Goal: Information Seeking & Learning: Learn about a topic

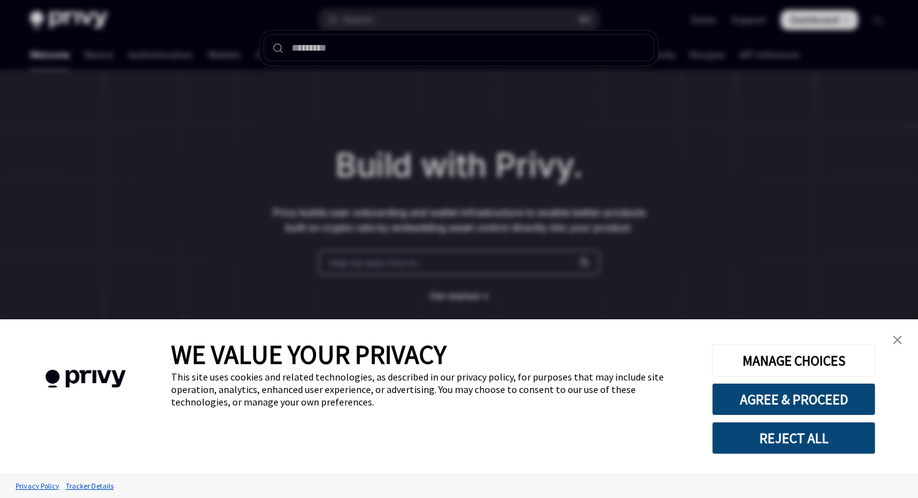
type input "**********"
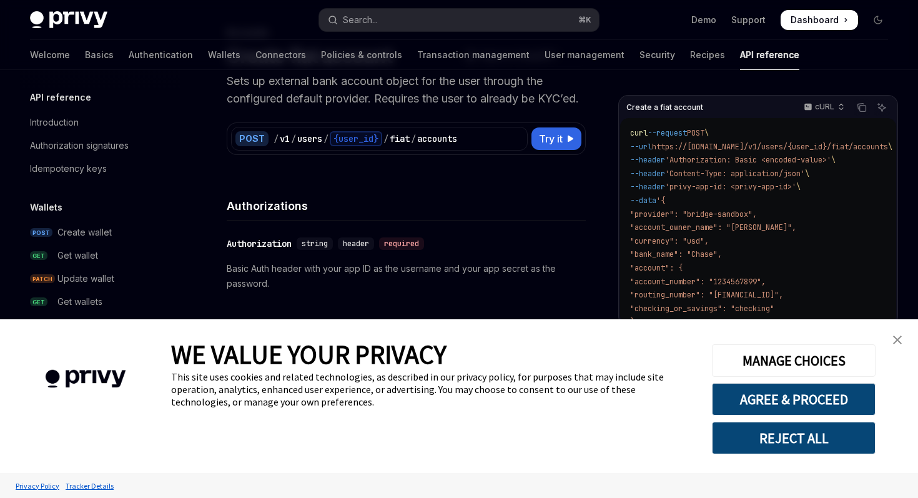
scroll to position [434, 0]
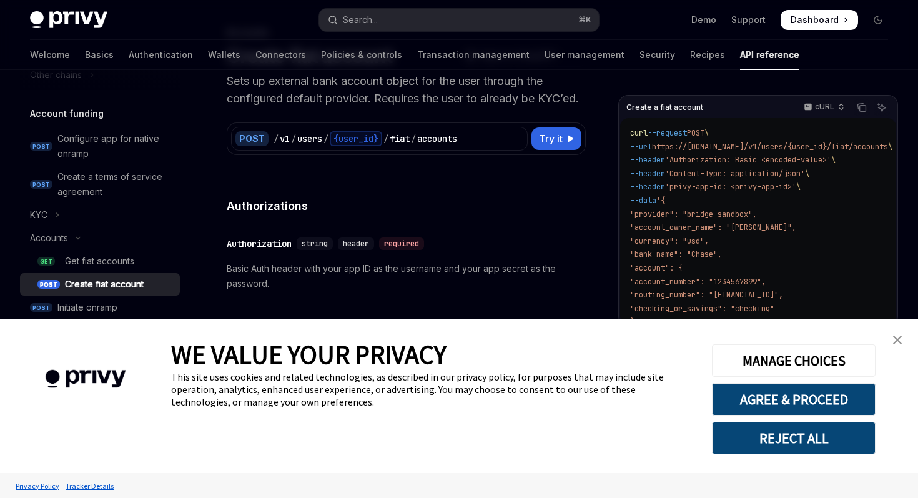
click at [893, 332] on link "close banner" at bounding box center [897, 339] width 25 height 25
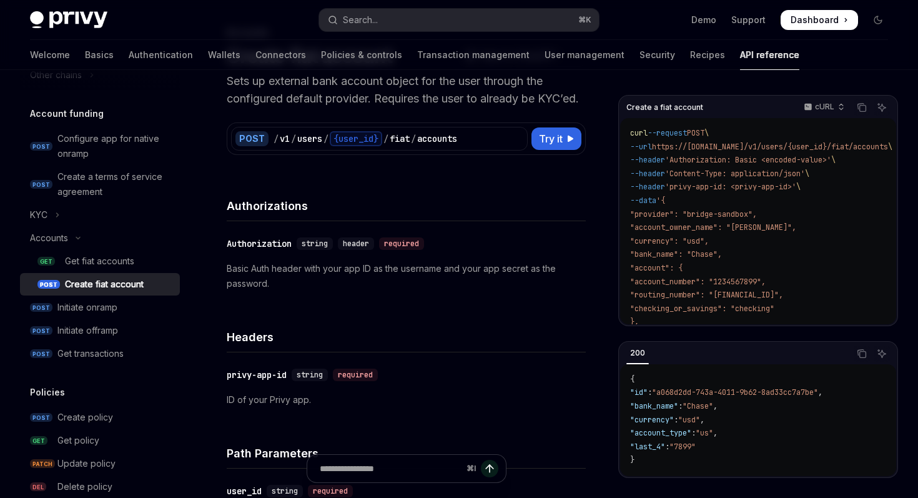
scroll to position [1, 0]
click at [59, 241] on div "Accounts" at bounding box center [49, 237] width 38 height 15
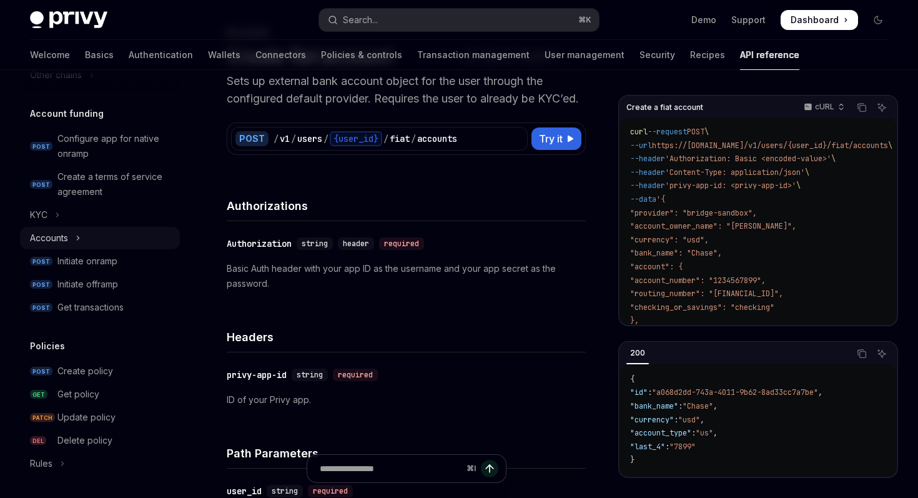
click at [59, 241] on div "Accounts" at bounding box center [49, 237] width 38 height 15
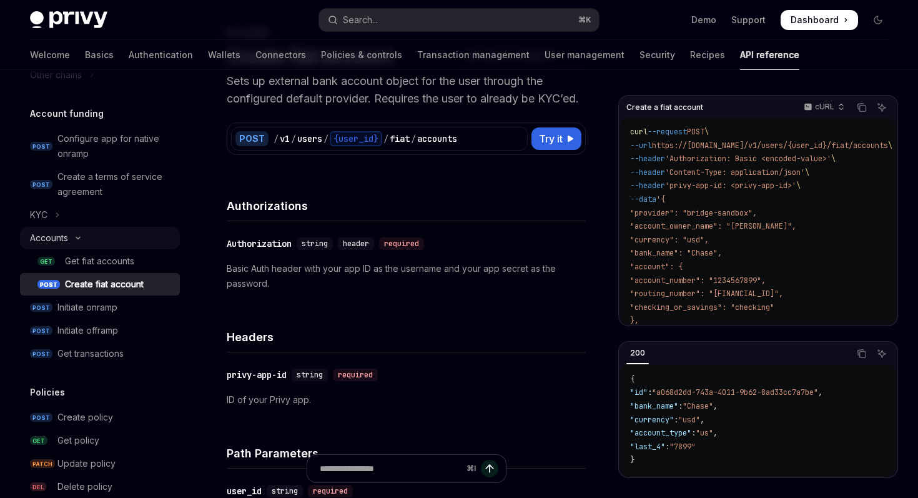
click at [68, 244] on div "Accounts" at bounding box center [49, 237] width 38 height 15
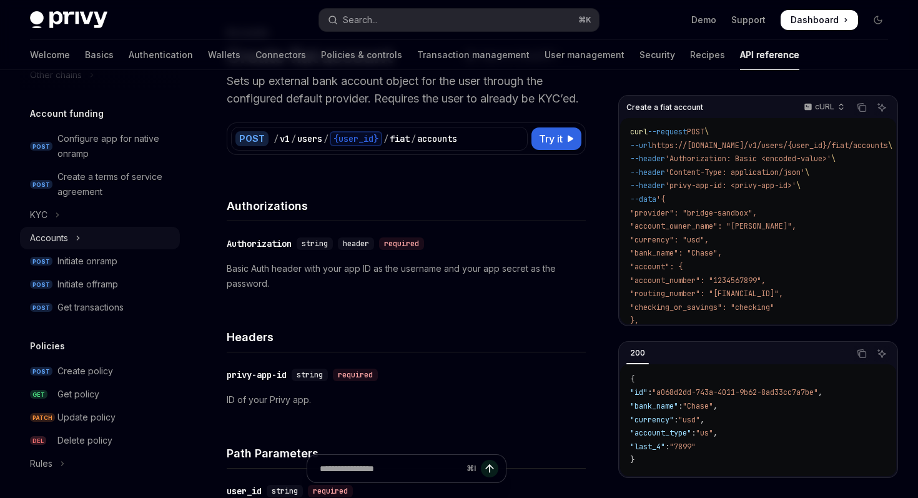
click at [60, 237] on div "Accounts" at bounding box center [49, 237] width 38 height 15
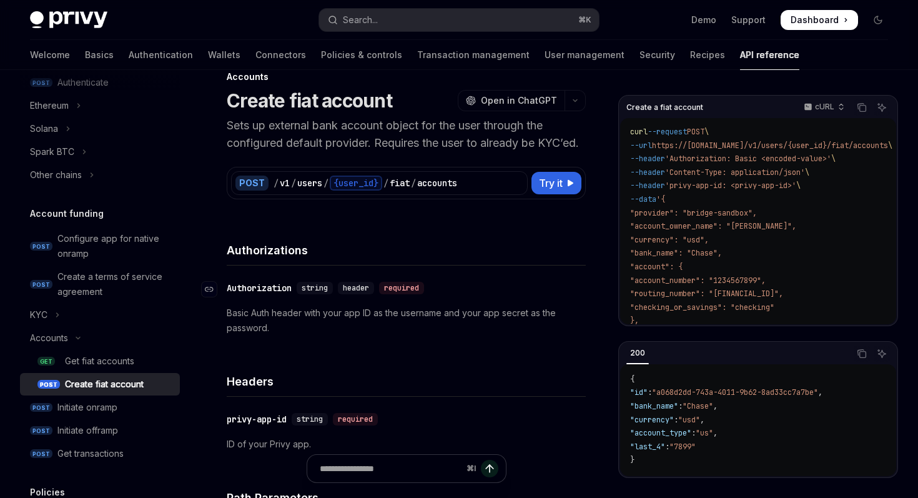
scroll to position [0, 0]
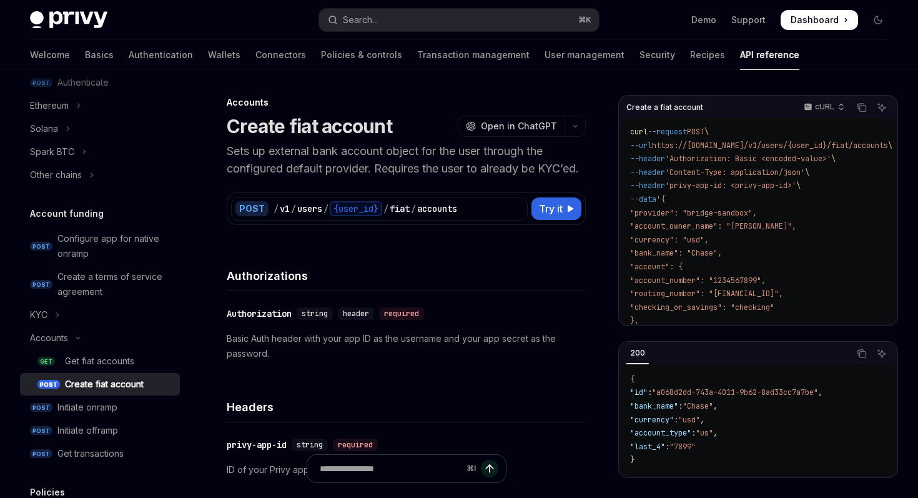
click at [277, 151] on p "Sets up external bank account object for the user through the configured defaul…" at bounding box center [406, 159] width 359 height 35
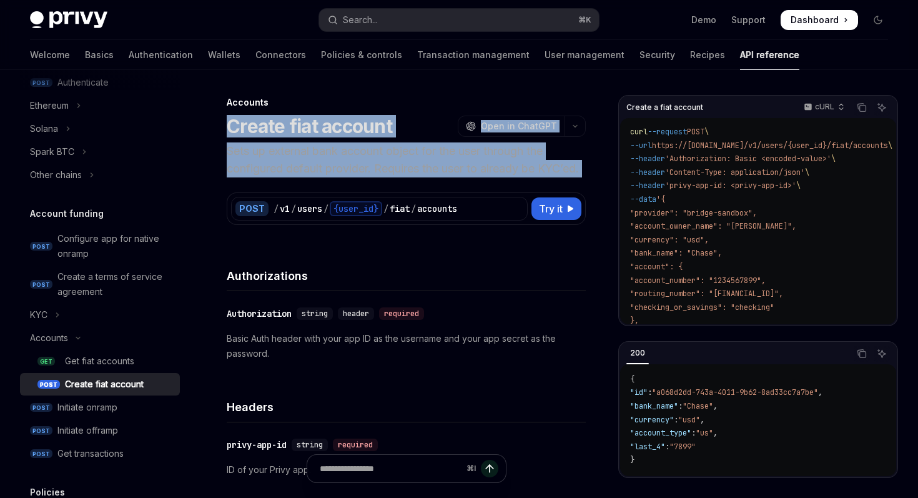
drag, startPoint x: 277, startPoint y: 151, endPoint x: 273, endPoint y: 132, distance: 19.6
click at [273, 132] on header "Accounts Create fiat account OpenAI Open in ChatGPT Sets up external bank accou…" at bounding box center [406, 136] width 359 height 81
click at [273, 132] on h1 "Create fiat account" at bounding box center [309, 126] width 165 height 22
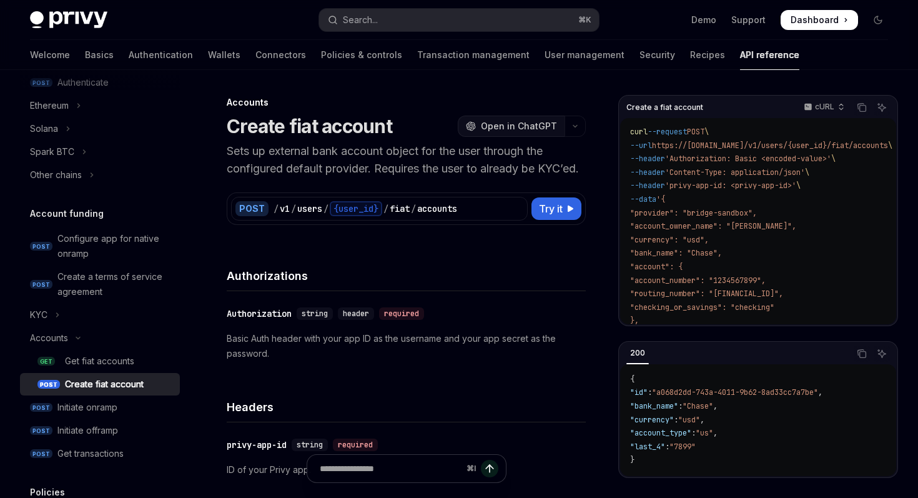
click at [528, 125] on span "Open in ChatGPT" at bounding box center [519, 126] width 76 height 12
click at [317, 167] on p "Sets up external bank account object for the user through the configured defaul…" at bounding box center [406, 159] width 359 height 35
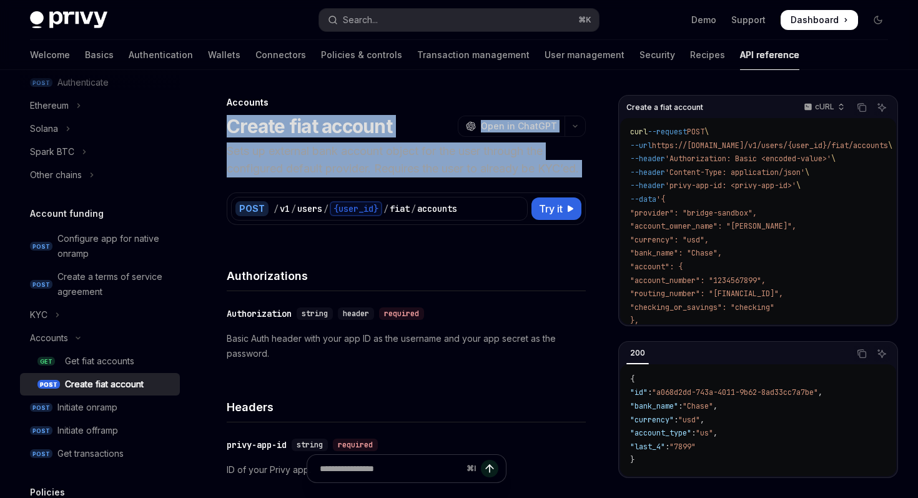
drag, startPoint x: 317, startPoint y: 167, endPoint x: 309, endPoint y: 134, distance: 34.7
click at [309, 134] on header "Accounts Create fiat account OpenAI Open in ChatGPT Sets up external bank accou…" at bounding box center [406, 136] width 359 height 81
click at [309, 134] on h1 "Create fiat account" at bounding box center [309, 126] width 165 height 22
drag, startPoint x: 309, startPoint y: 134, endPoint x: 267, endPoint y: 182, distance: 64.6
click at [267, 177] on header "Accounts Create fiat account OpenAI Open in ChatGPT Sets up external bank accou…" at bounding box center [406, 136] width 359 height 81
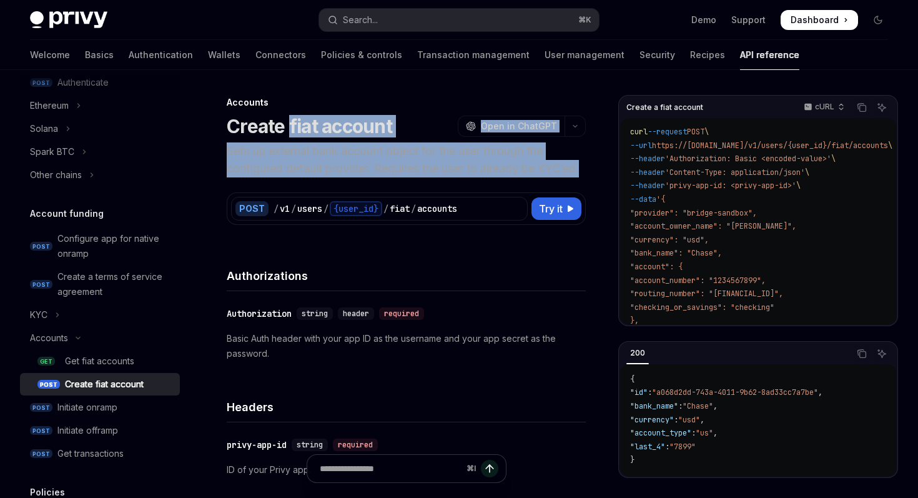
click at [267, 177] on p "Sets up external bank account object for the user through the configured defaul…" at bounding box center [406, 159] width 359 height 35
drag, startPoint x: 267, startPoint y: 182, endPoint x: 230, endPoint y: 132, distance: 62.2
click at [230, 132] on header "Accounts Create fiat account OpenAI Open in ChatGPT Sets up external bank accou…" at bounding box center [406, 136] width 359 height 81
click at [230, 132] on h1 "Create fiat account" at bounding box center [309, 126] width 165 height 22
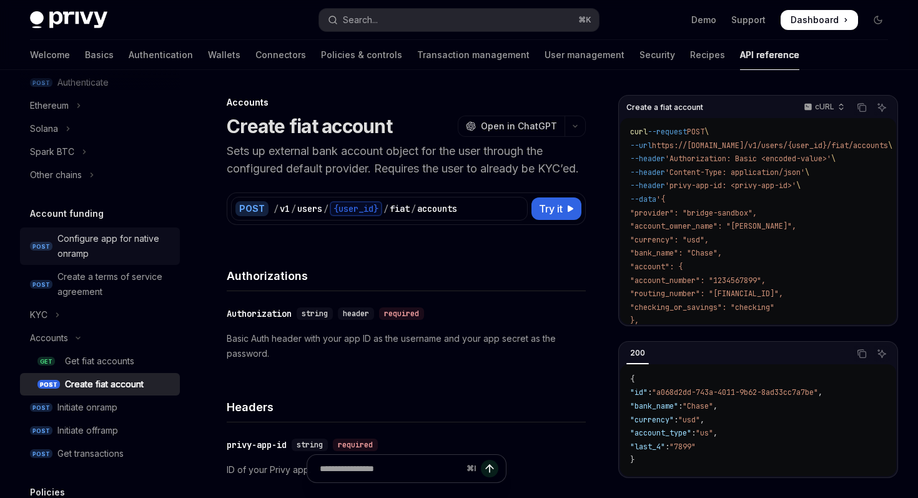
click at [41, 262] on link "POST Configure app for native onramp" at bounding box center [100, 245] width 160 height 37
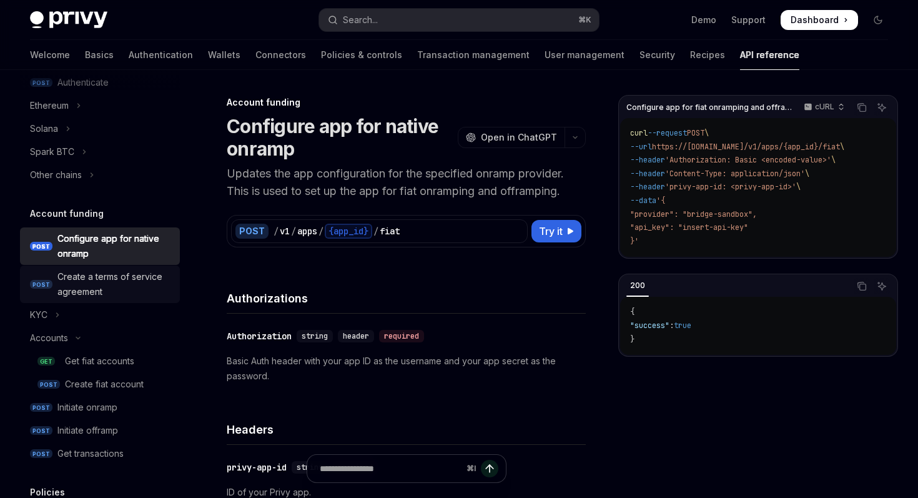
click at [40, 274] on link "POST Create a terms of service agreement" at bounding box center [100, 283] width 160 height 37
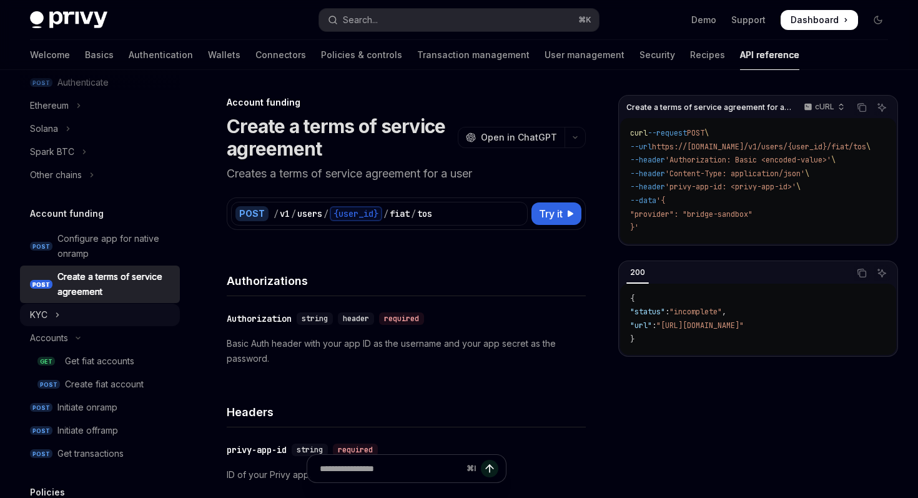
click at [41, 310] on div "KYC" at bounding box center [38, 314] width 17 height 15
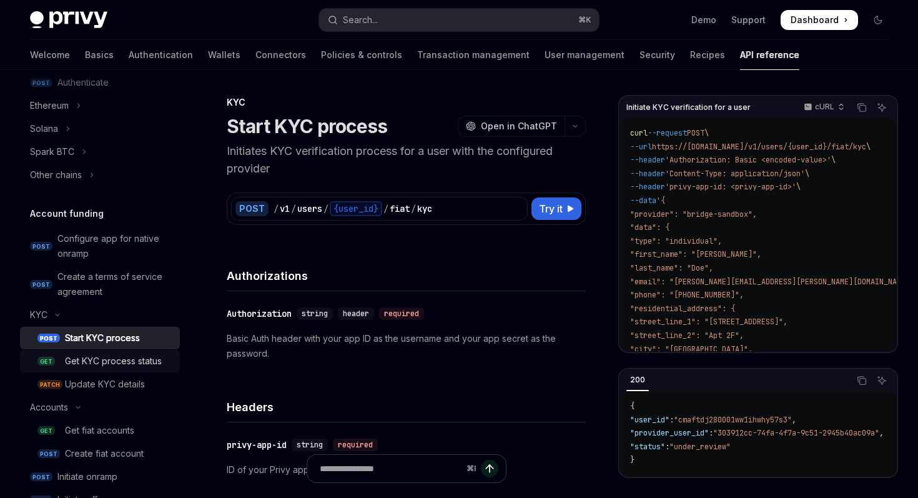
click at [125, 354] on div "Get KYC process status" at bounding box center [113, 360] width 97 height 15
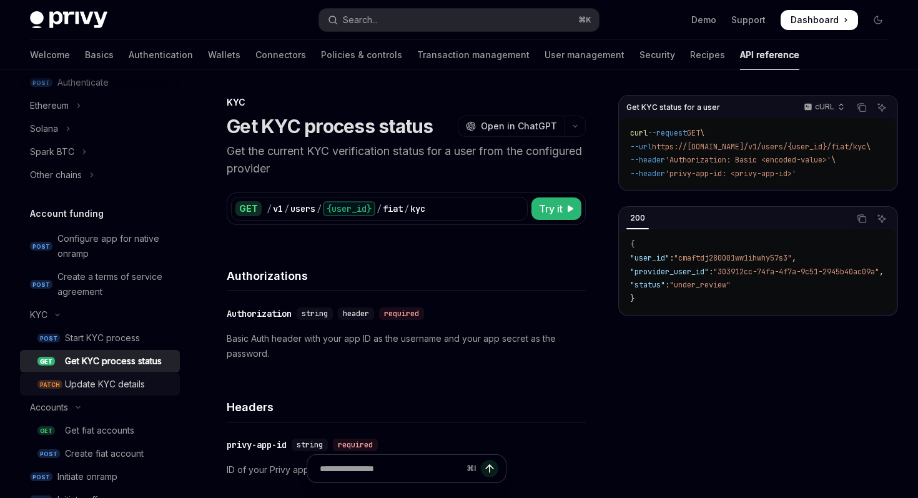
click at [116, 376] on div "Update KYC details" at bounding box center [105, 383] width 80 height 15
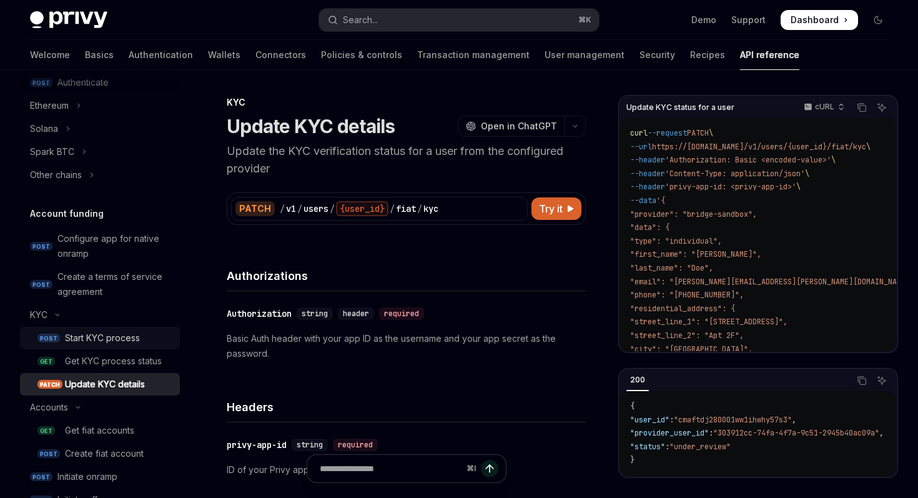
click at [119, 338] on div "Start KYC process" at bounding box center [102, 337] width 75 height 15
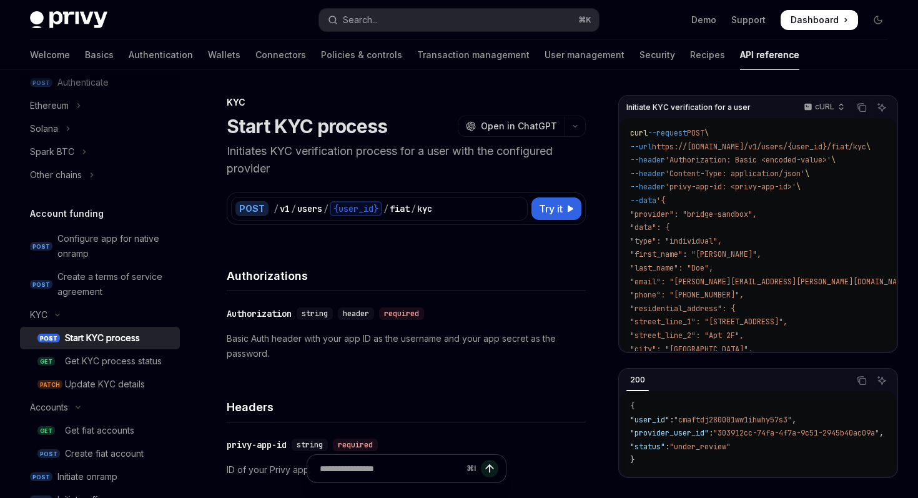
click at [232, 129] on h1 "Start KYC process" at bounding box center [307, 126] width 160 height 22
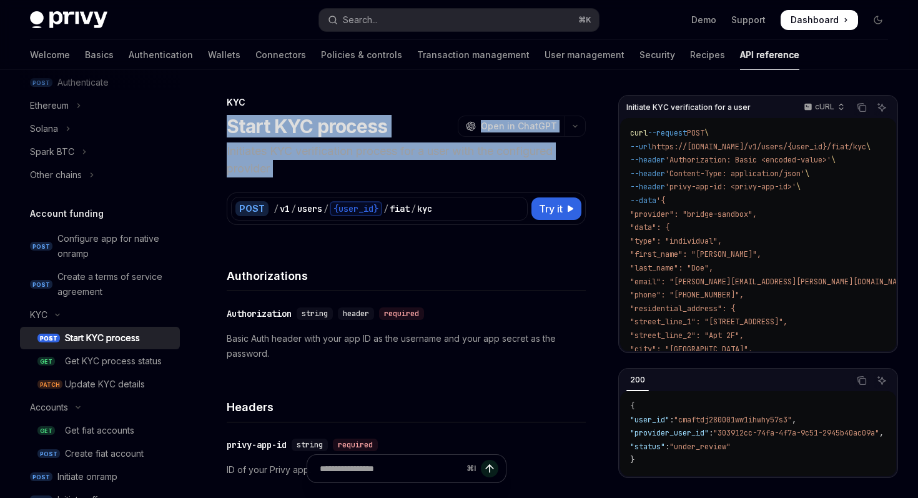
drag, startPoint x: 232, startPoint y: 129, endPoint x: 242, endPoint y: 157, distance: 29.8
click at [242, 157] on header "KYC Start KYC process OpenAI Open in ChatGPT Initiates KYC verification process…" at bounding box center [406, 136] width 359 height 81
click at [242, 157] on p "Initiates KYC verification process for a user with the configured provider" at bounding box center [406, 159] width 359 height 35
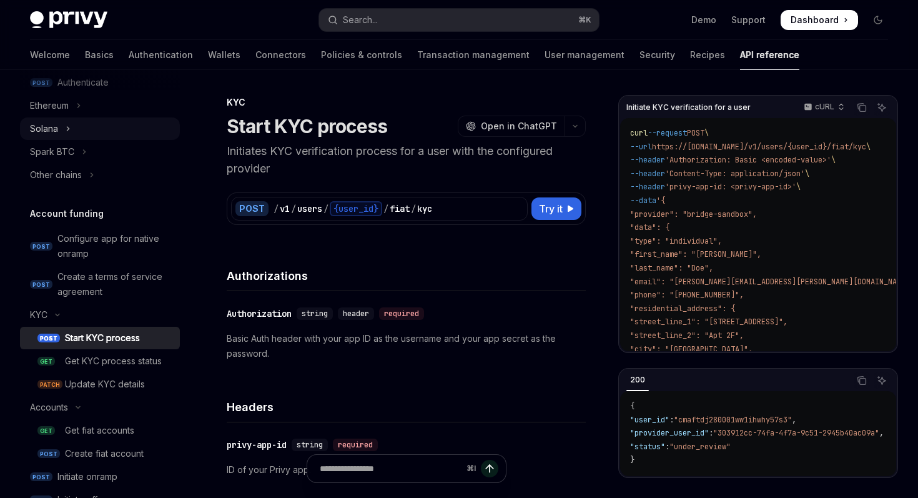
click at [55, 130] on div "Solana" at bounding box center [44, 128] width 28 height 15
type textarea "*"
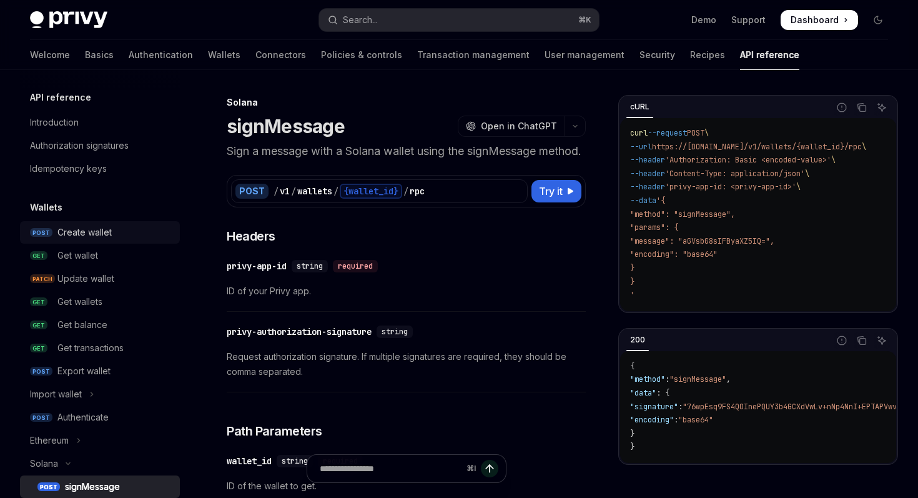
click at [50, 239] on link "POST Create wallet" at bounding box center [100, 232] width 160 height 22
type textarea "*"
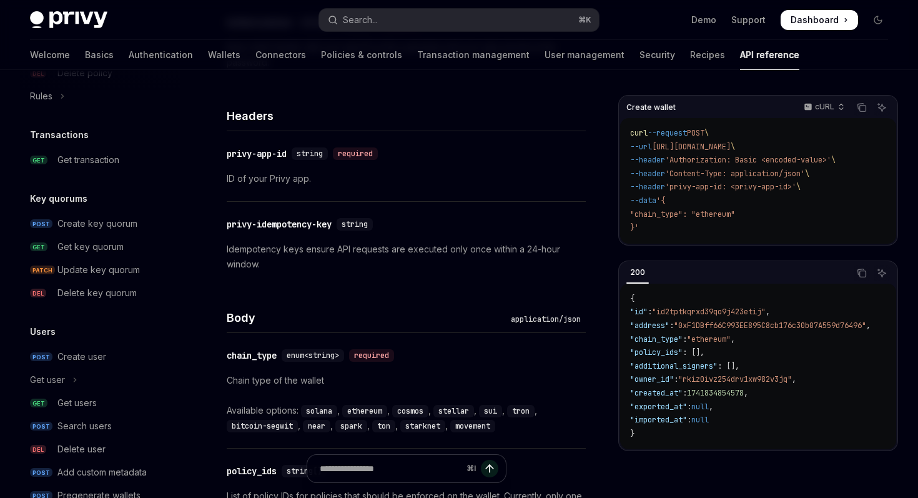
scroll to position [1020, 0]
